Goal: Transaction & Acquisition: Purchase product/service

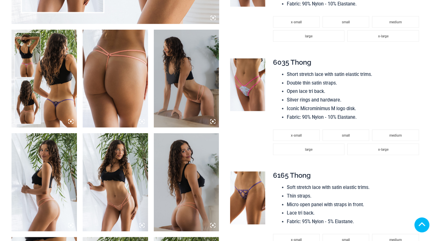
scroll to position [345, 0]
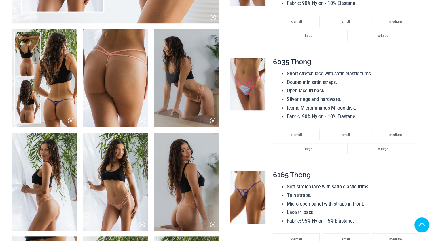
click at [68, 119] on icon at bounding box center [68, 119] width 1 height 1
click at [245, 190] on img at bounding box center [247, 197] width 35 height 53
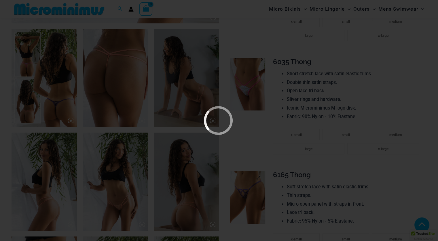
scroll to position [342, 0]
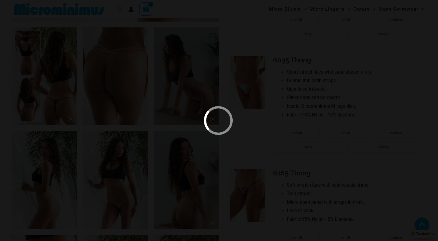
type input "**********"
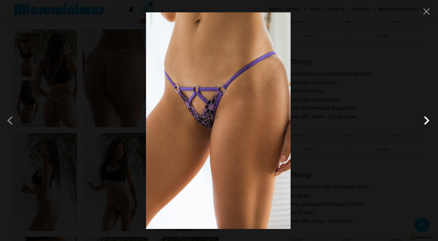
click at [169, 118] on span at bounding box center [158, 108] width 20 height 20
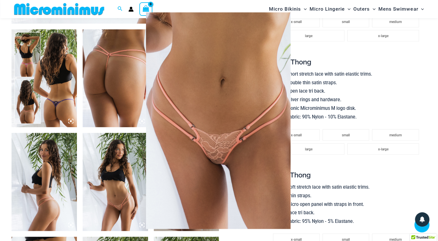
click at [171, 129] on span at bounding box center [161, 140] width 22 height 22
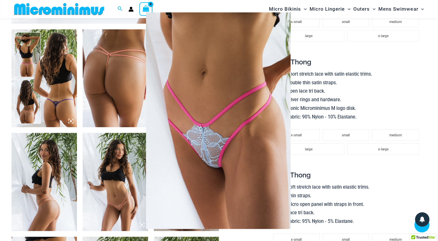
click at [211, 117] on img at bounding box center [218, 120] width 167 height 231
click at [152, 127] on img at bounding box center [218, 121] width 252 height 258
click at [93, 94] on div at bounding box center [219, 120] width 438 height 241
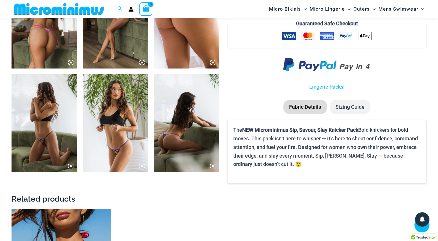
scroll to position [714, 0]
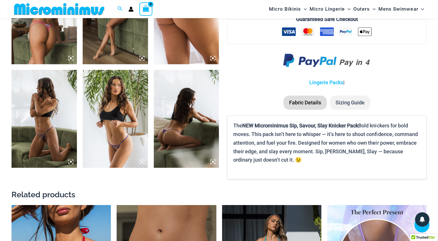
click at [33, 132] on img at bounding box center [44, 119] width 65 height 98
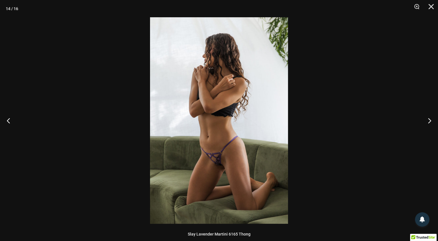
click at [214, 157] on img at bounding box center [219, 120] width 138 height 207
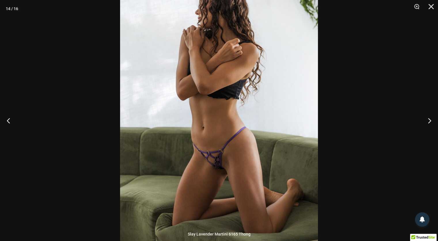
click at [223, 162] on img at bounding box center [219, 105] width 198 height 296
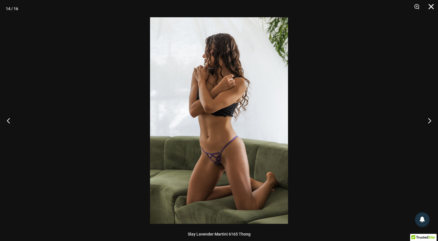
click at [435, 2] on button "Close" at bounding box center [428, 8] width 14 height 17
